Goal: Check status: Check status

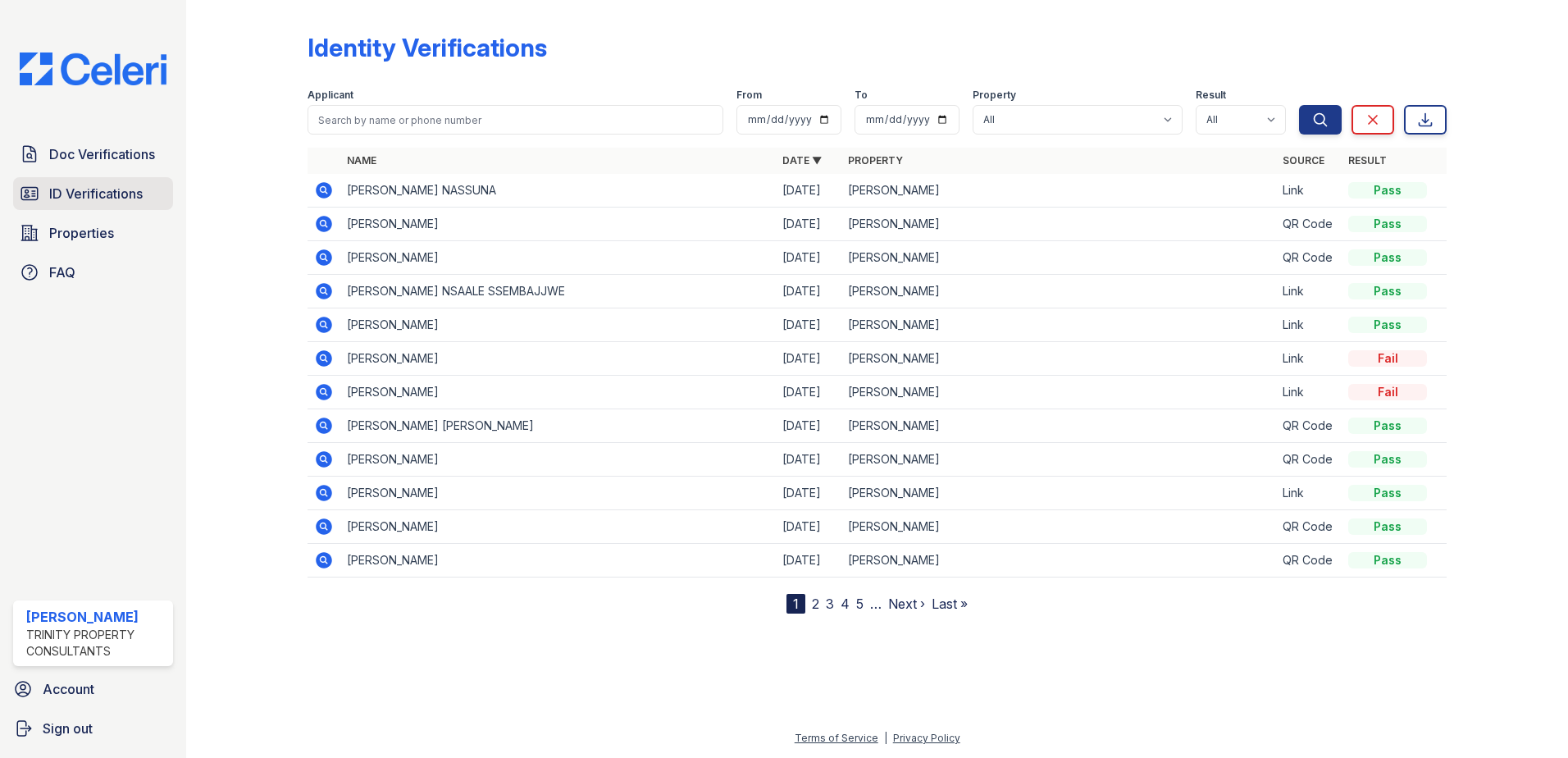
drag, startPoint x: 0, startPoint y: 0, endPoint x: 67, endPoint y: 182, distance: 193.9
click at [67, 182] on link "ID Verifications" at bounding box center [93, 194] width 160 height 33
click at [130, 153] on span "Doc Verifications" at bounding box center [102, 154] width 106 height 19
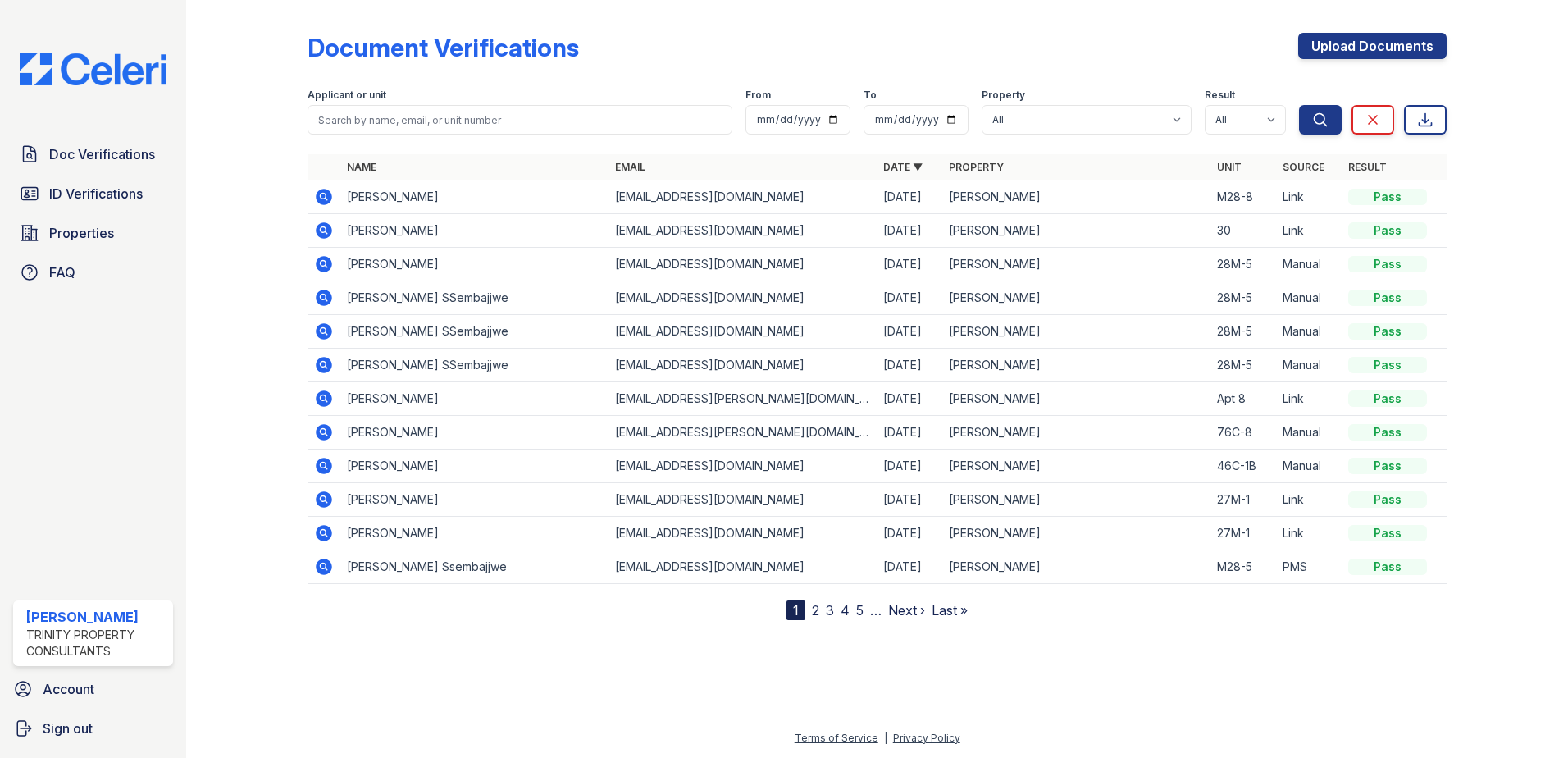
click at [326, 396] on icon at bounding box center [324, 398] width 19 height 19
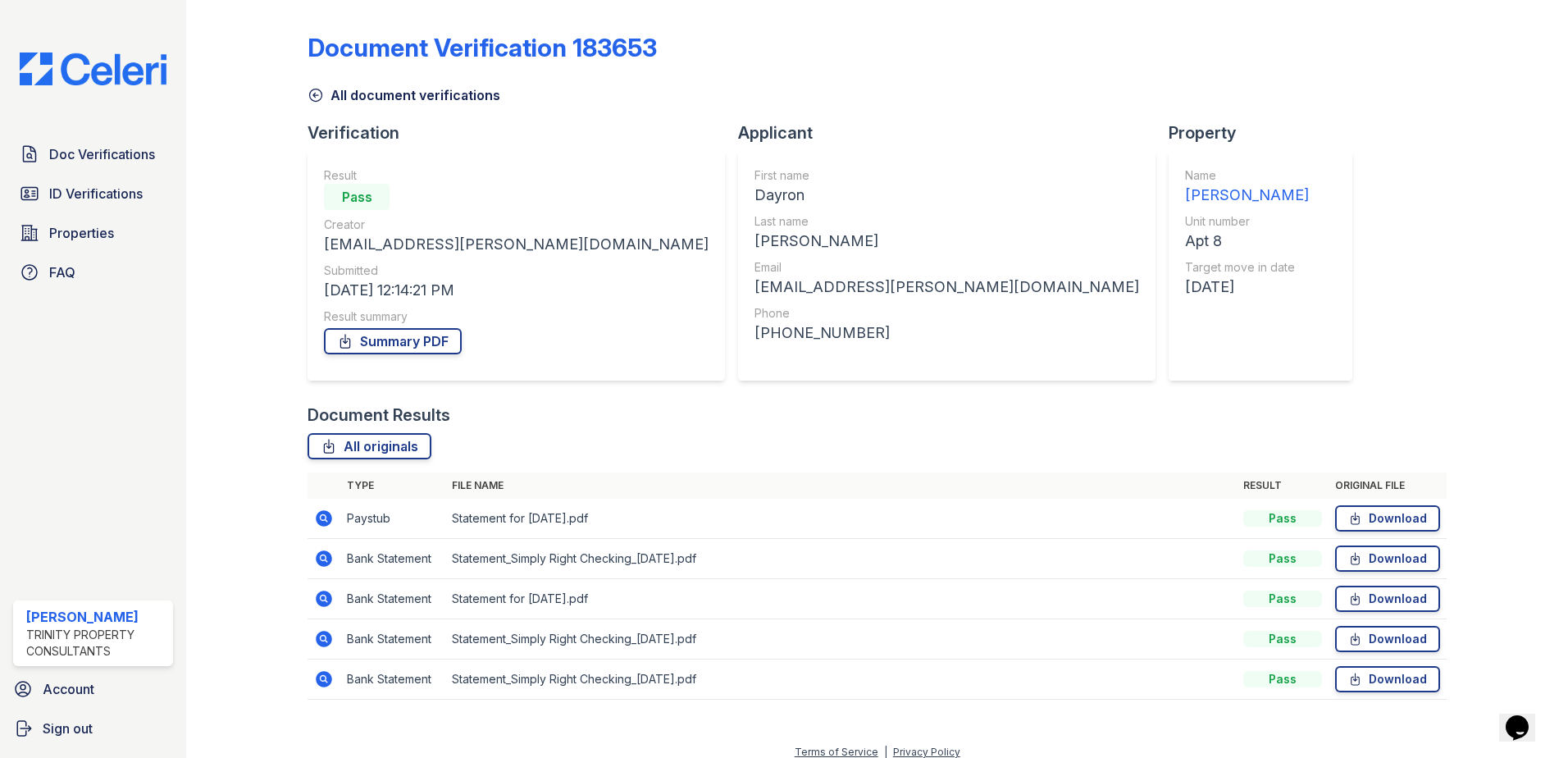
click at [315, 95] on icon at bounding box center [316, 95] width 13 height 13
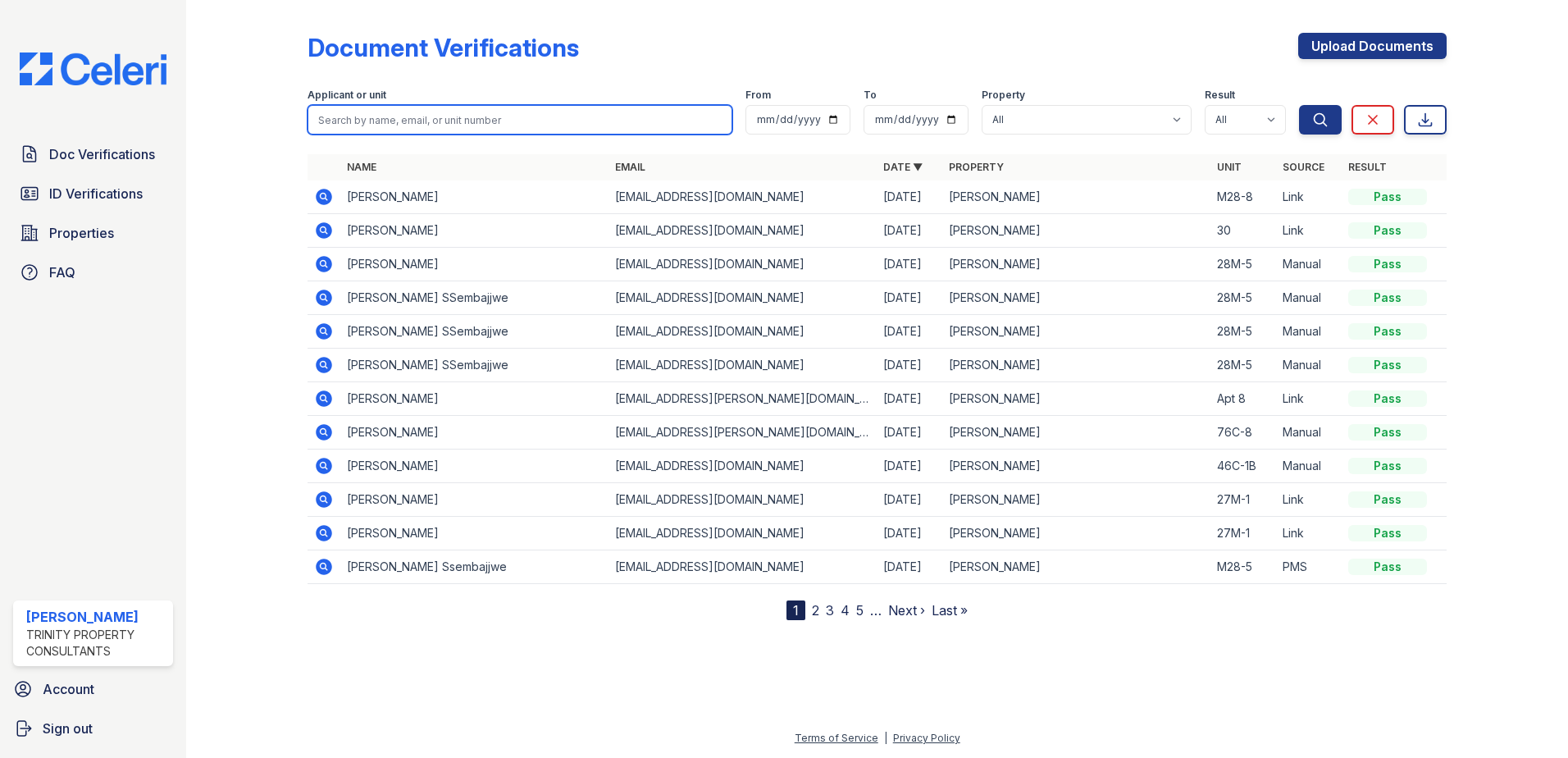
click at [397, 122] on input "search" at bounding box center [520, 119] width 425 height 29
type input "celeste"
click at [1299, 105] on button "Search" at bounding box center [1321, 119] width 43 height 29
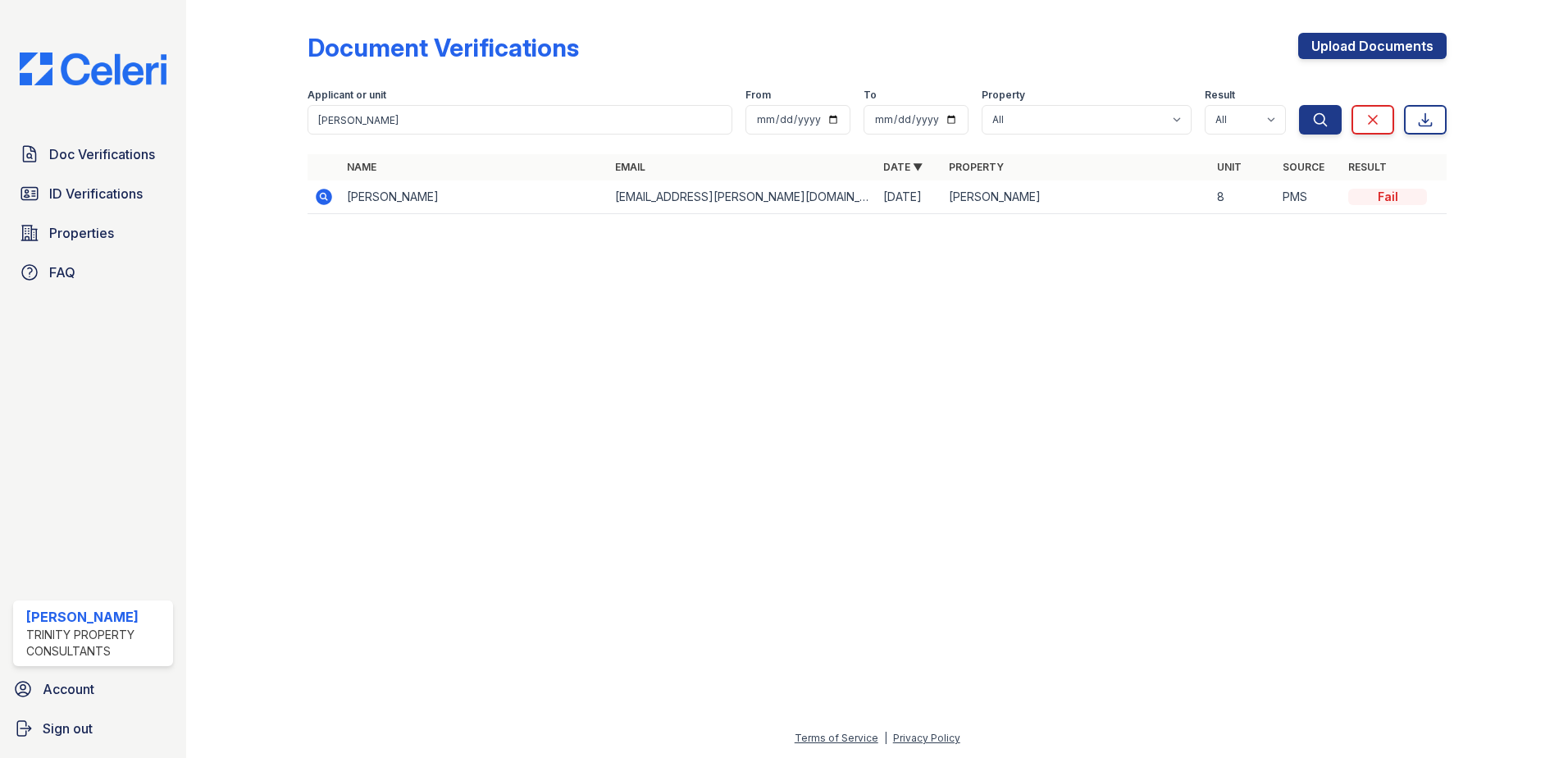
click at [320, 198] on icon at bounding box center [324, 197] width 16 height 16
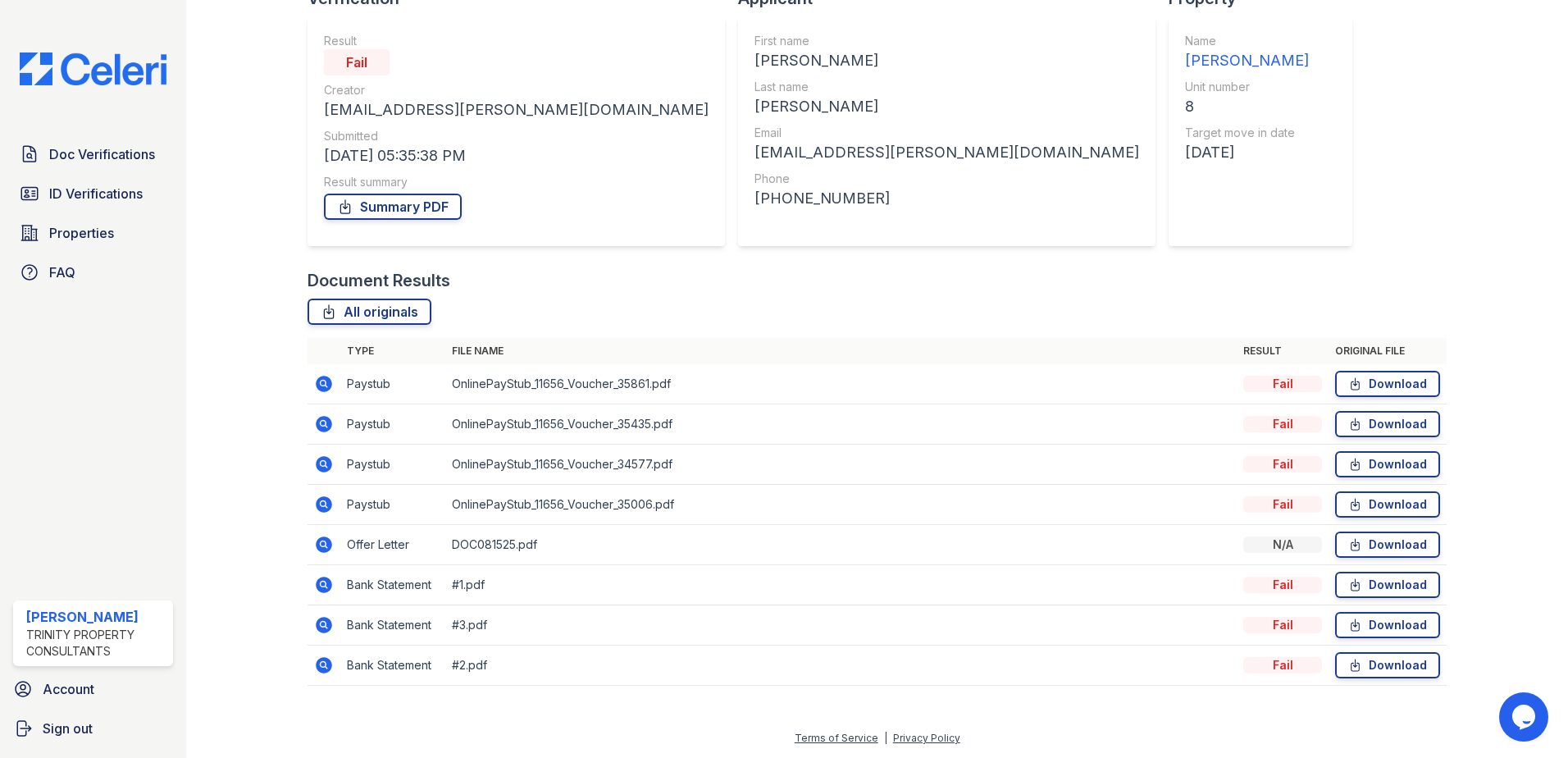
click at [326, 380] on icon at bounding box center [324, 383] width 16 height 16
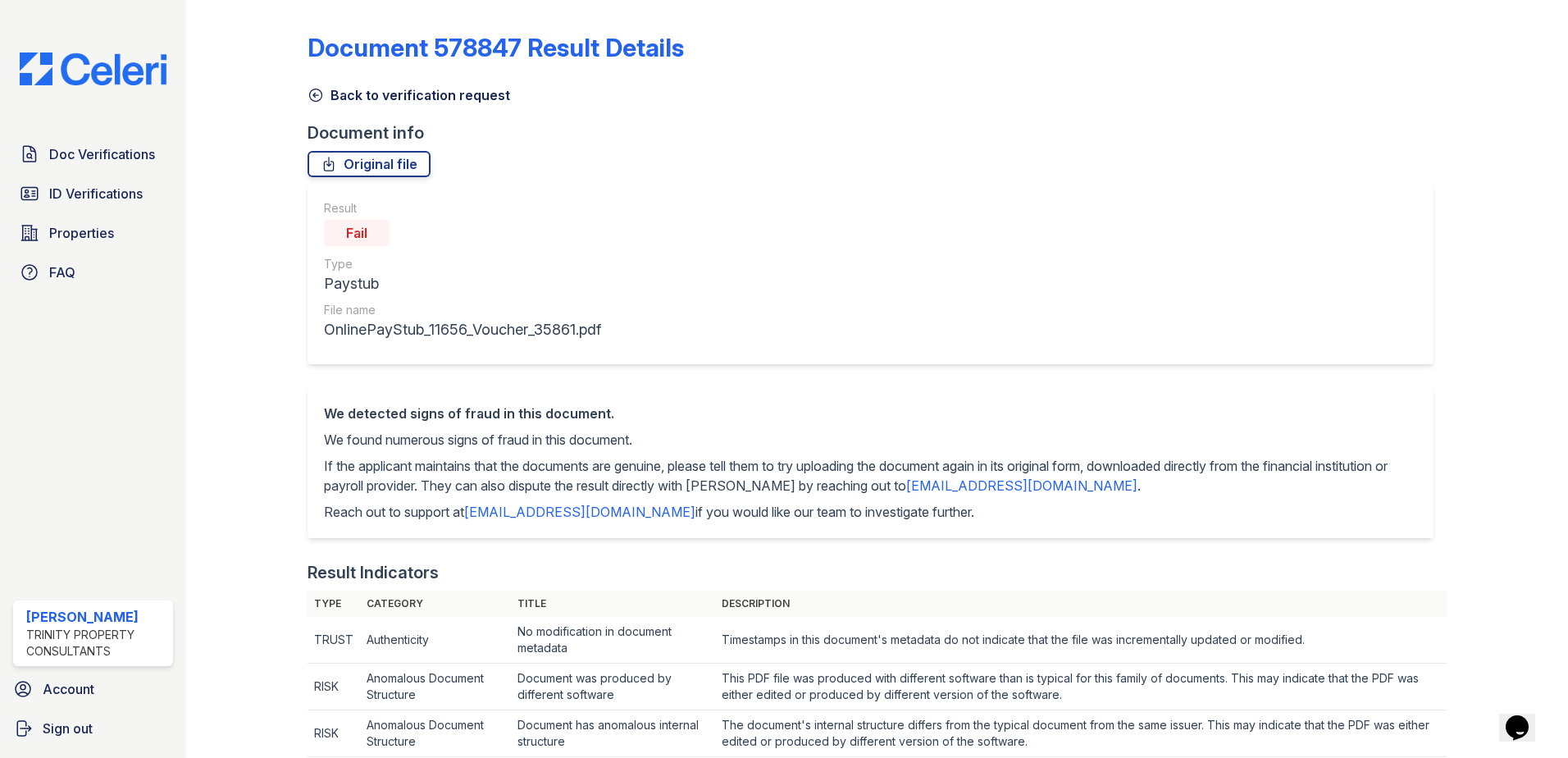
click at [318, 88] on icon at bounding box center [315, 95] width 16 height 16
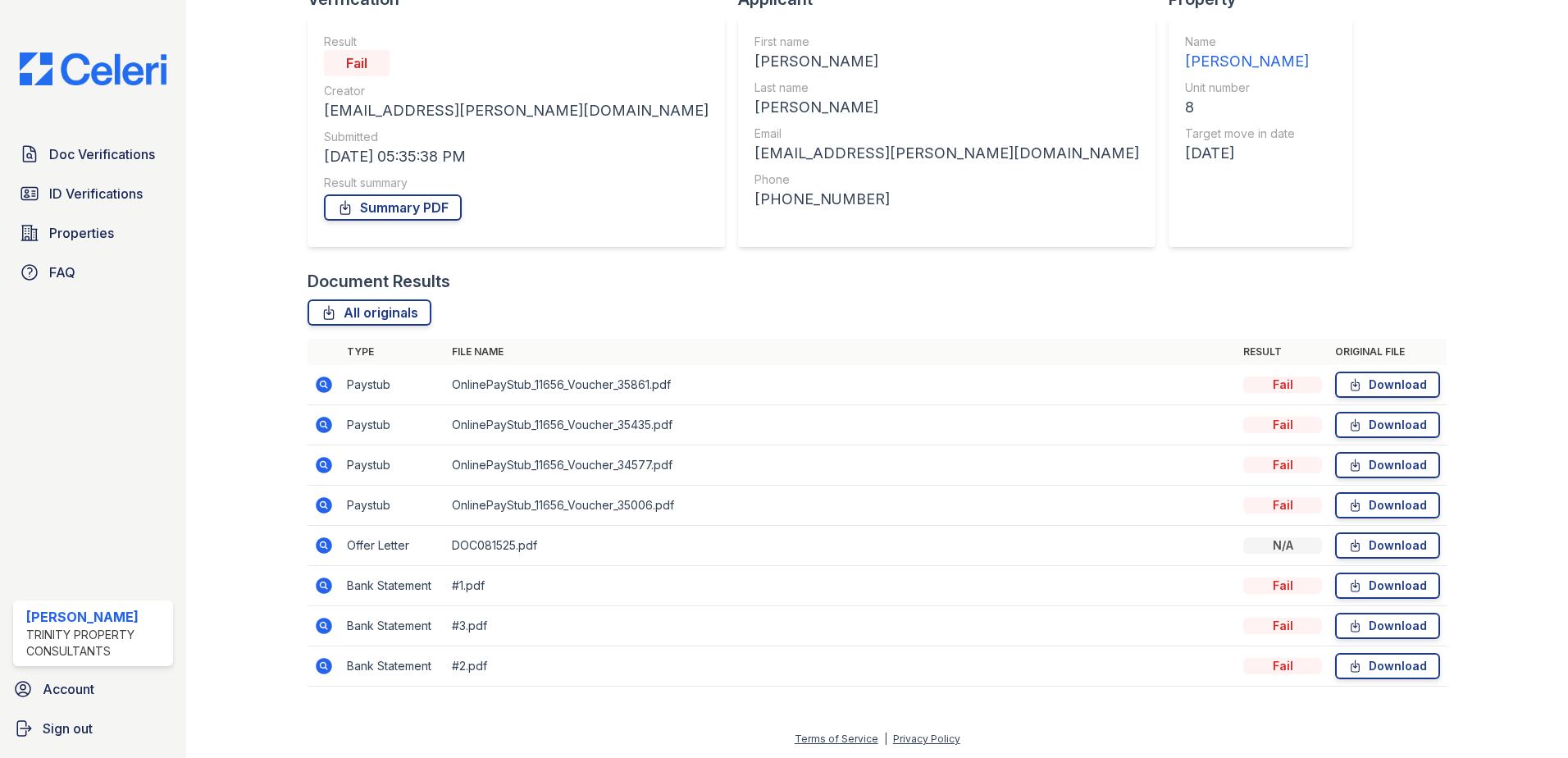
scroll to position [135, 0]
click at [323, 586] on icon at bounding box center [324, 584] width 19 height 19
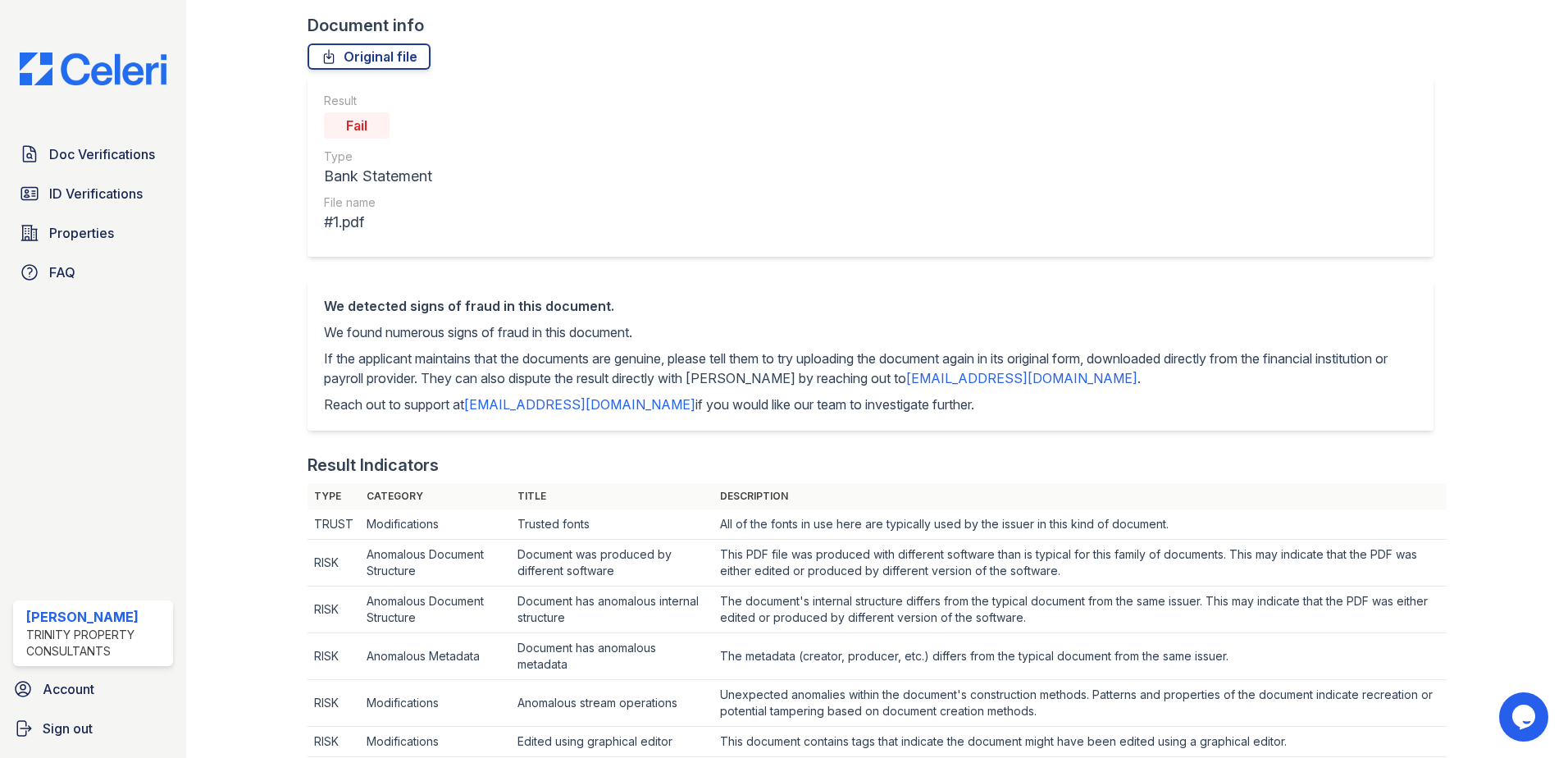
scroll to position [64, 0]
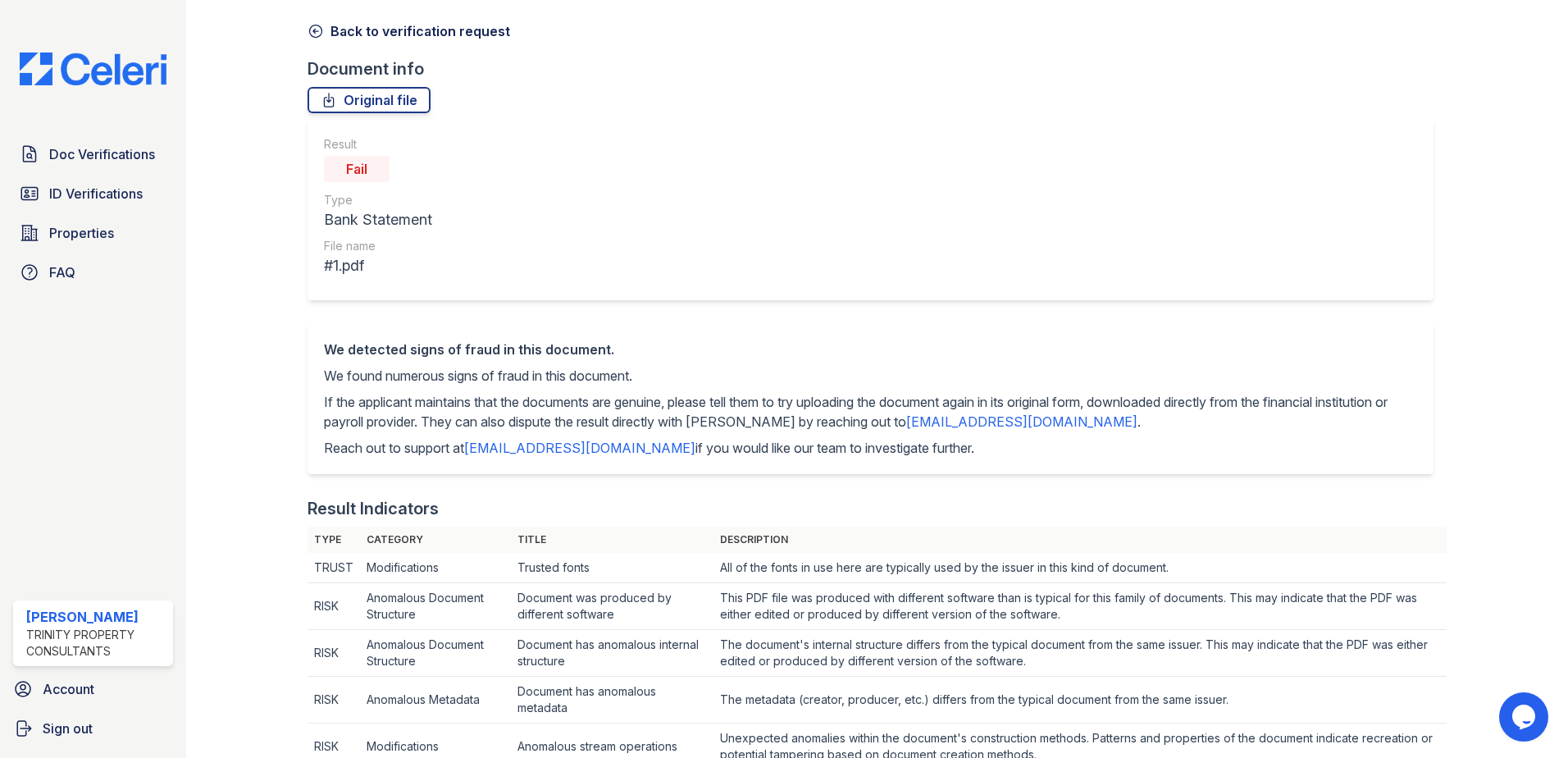
click at [314, 29] on icon at bounding box center [315, 31] width 16 height 16
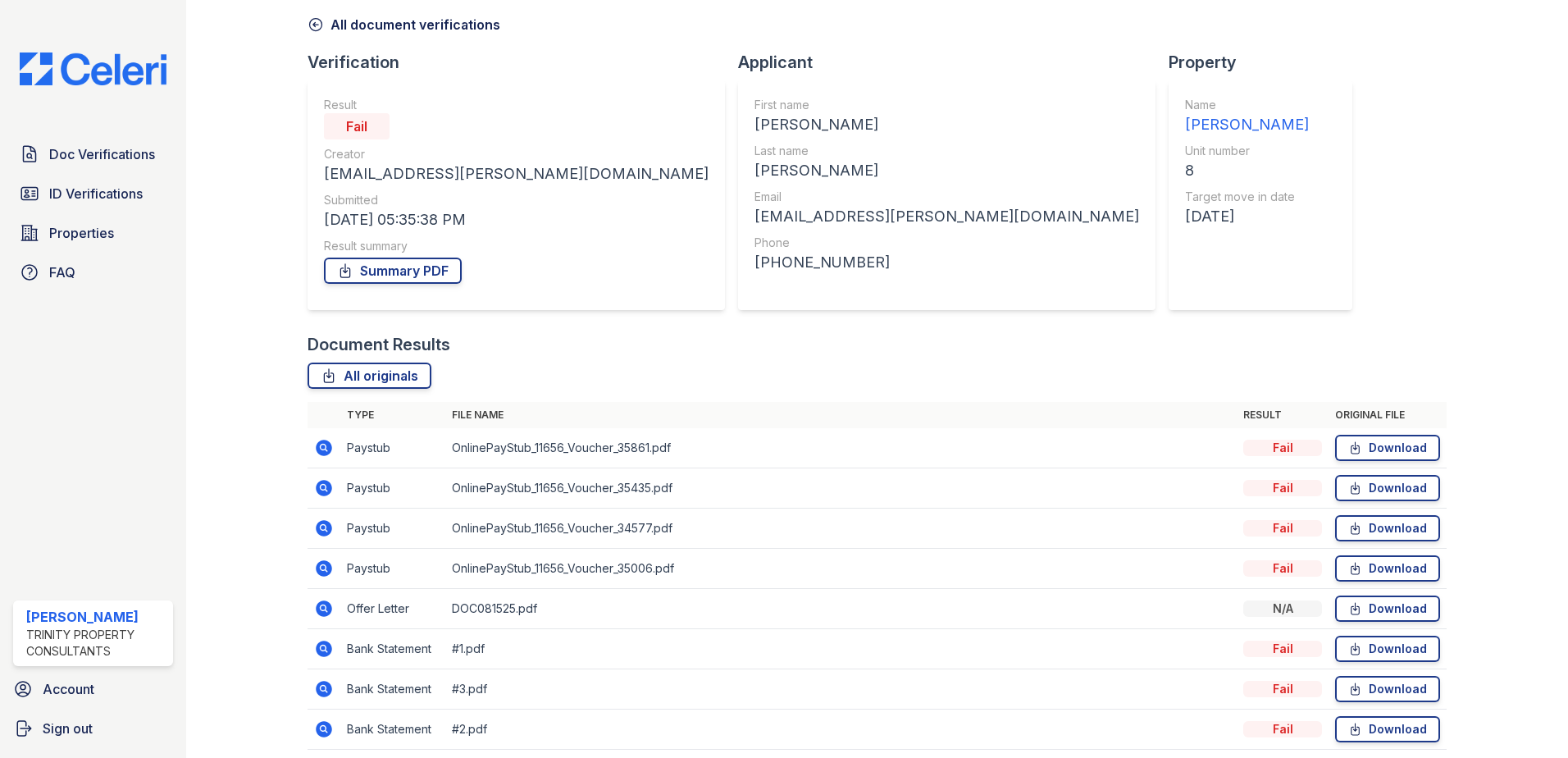
scroll to position [135, 0]
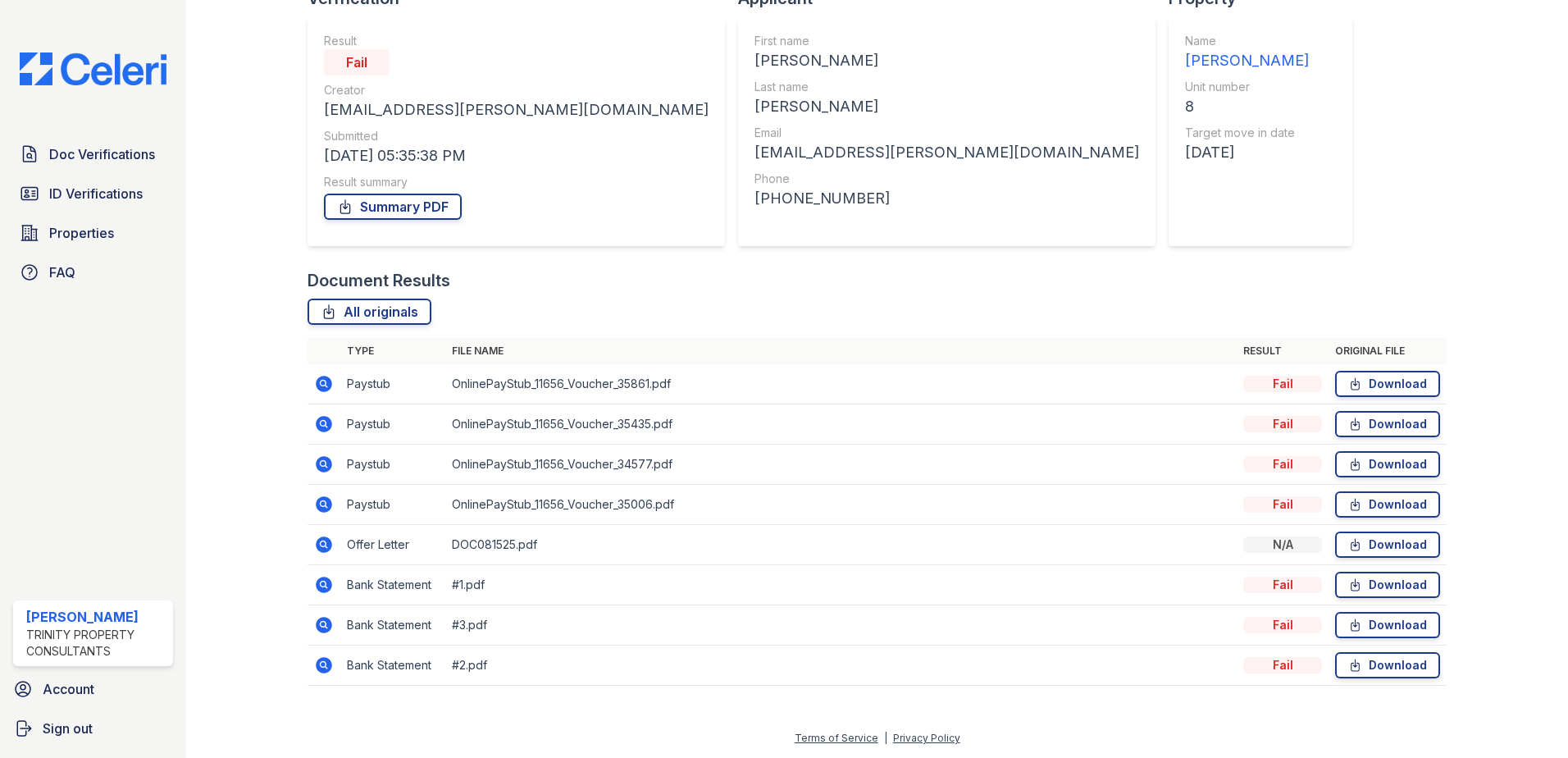
click at [319, 618] on icon at bounding box center [324, 624] width 16 height 16
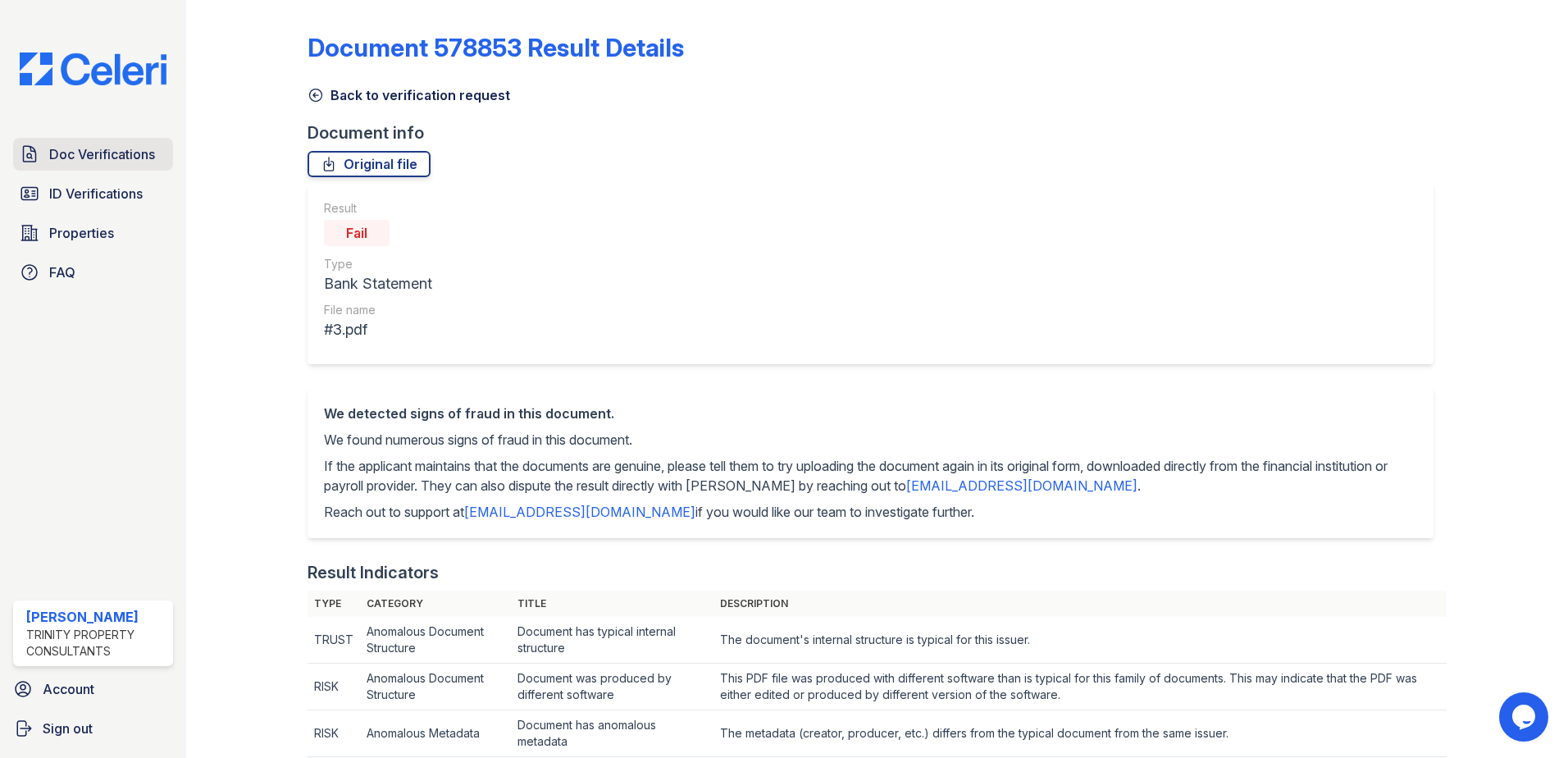
click at [78, 161] on span "Doc Verifications" at bounding box center [102, 154] width 106 height 19
